Goal: Complete application form: Complete application form

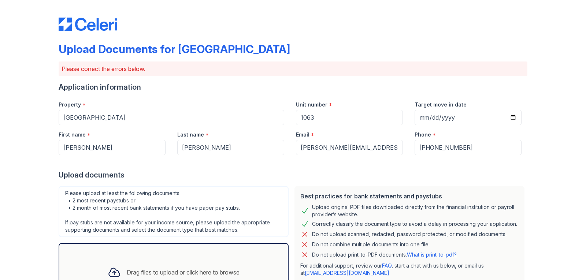
scroll to position [217, 0]
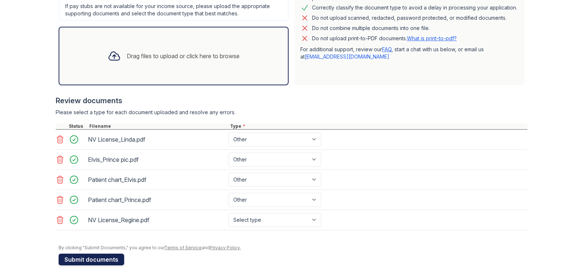
click at [98, 261] on button "Submit documents" at bounding box center [92, 260] width 66 height 12
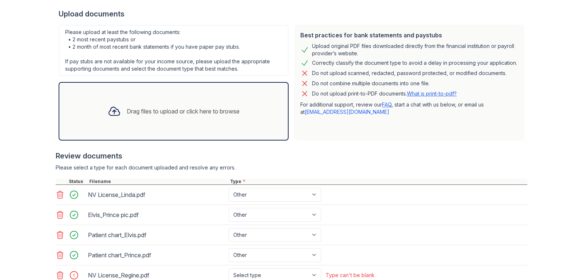
scroll to position [225, 0]
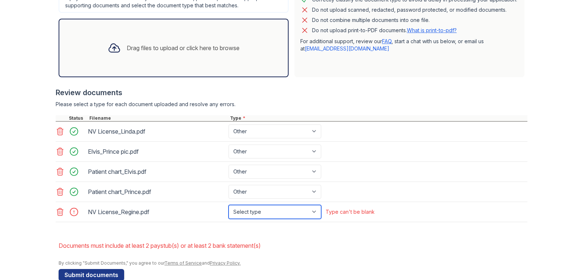
click at [316, 210] on select "Select type Paystub Bank Statement Offer Letter Tax Documents Benefit Award Let…" at bounding box center [275, 212] width 93 height 14
select select "other"
click at [229, 205] on select "Select type Paystub Bank Statement Offer Letter Tax Documents Benefit Award Let…" at bounding box center [275, 212] width 93 height 14
click at [73, 276] on button "Submit documents" at bounding box center [92, 275] width 66 height 12
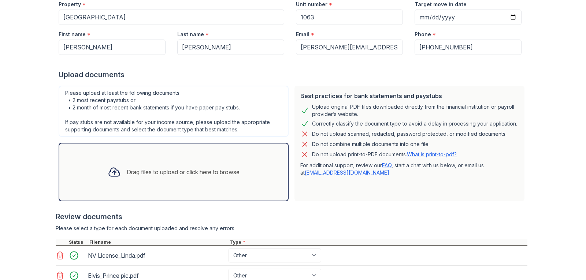
scroll to position [93, 0]
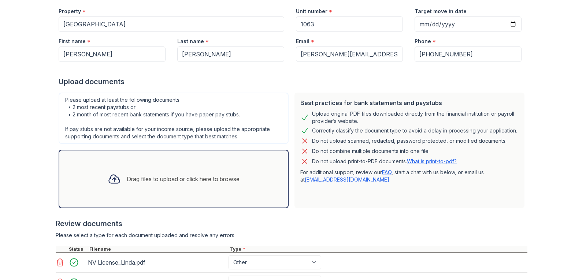
click at [509, 223] on div "Review documents" at bounding box center [292, 224] width 472 height 10
click at [498, 207] on div "Best practices for bank statements and paystubs Upload original PDF files downl…" at bounding box center [410, 151] width 230 height 116
click at [156, 181] on div "Drag files to upload or click here to browse" at bounding box center [183, 179] width 113 height 9
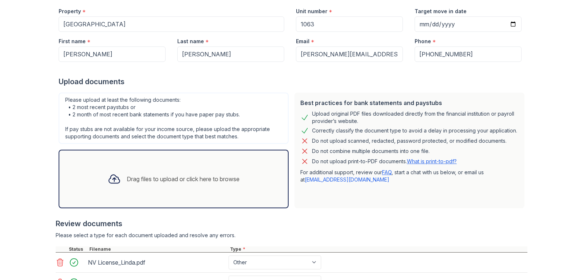
click at [386, 216] on div at bounding box center [292, 214] width 472 height 7
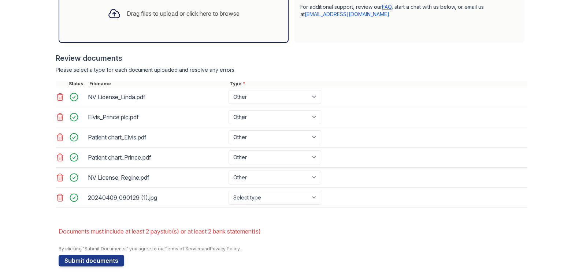
scroll to position [260, 0]
click at [58, 199] on icon at bounding box center [60, 196] width 9 height 9
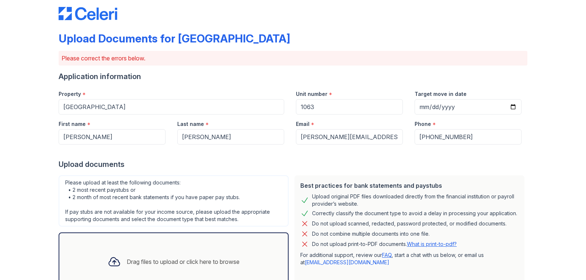
scroll to position [0, 0]
